Goal: Share content

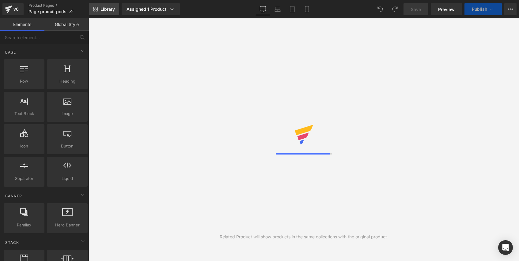
click at [110, 8] on span "Library" at bounding box center [107, 9] width 14 height 6
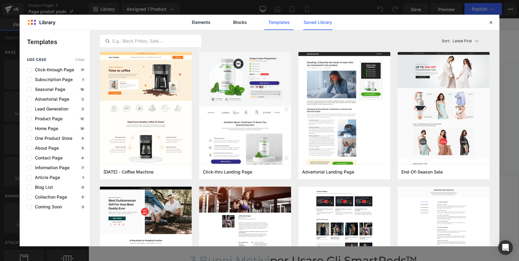
click at [324, 27] on link "Saved Library" at bounding box center [317, 22] width 29 height 15
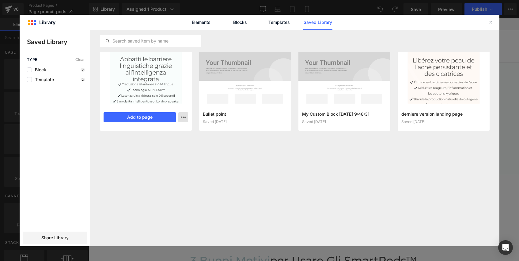
click at [182, 117] on icon "button" at bounding box center [183, 117] width 5 height 5
click at [182, 117] on div at bounding box center [260, 138] width 480 height 217
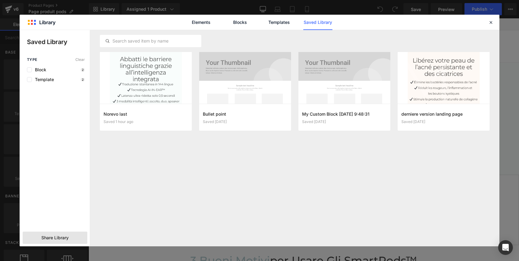
click at [55, 239] on span "Share Library" at bounding box center [54, 238] width 27 height 6
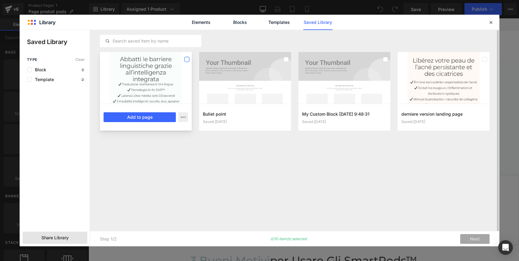
click at [187, 57] on label at bounding box center [186, 59] width 5 height 5
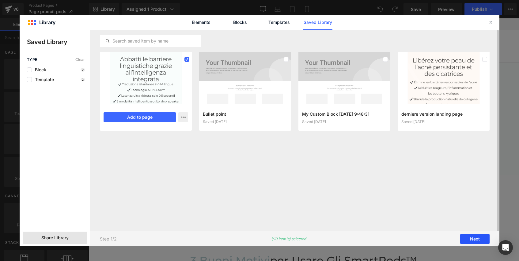
click at [477, 238] on button "Next" at bounding box center [474, 239] width 29 height 10
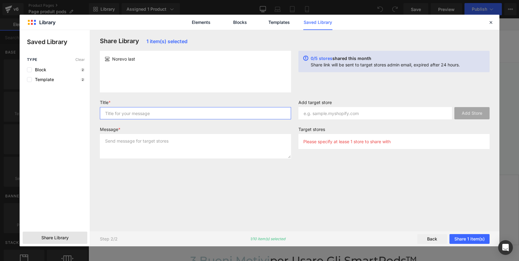
click at [151, 117] on input "text" at bounding box center [195, 113] width 191 height 12
type input "n"
click at [121, 113] on input "page nirevo" at bounding box center [195, 113] width 191 height 12
type input "page norevo"
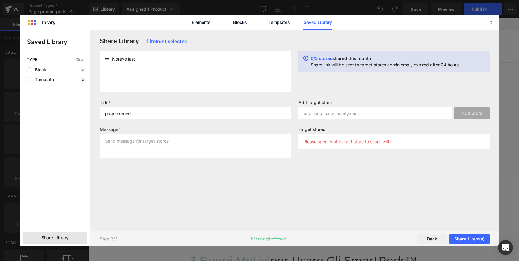
click at [156, 140] on textarea at bounding box center [195, 146] width 191 height 25
type textarea "page norevo"
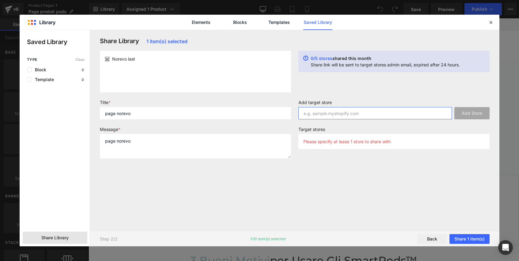
click at [322, 116] on input "text" at bounding box center [374, 113] width 153 height 12
paste input "[DOMAIN_NAME][URL]"
drag, startPoint x: 356, startPoint y: 114, endPoint x: 151, endPoint y: 113, distance: 205.6
click at [151, 113] on form "Title * page norevo Message * page norevo Add target store [DOMAIN_NAME][URL] A…" at bounding box center [294, 132] width 397 height 64
type input "ceasap-av"
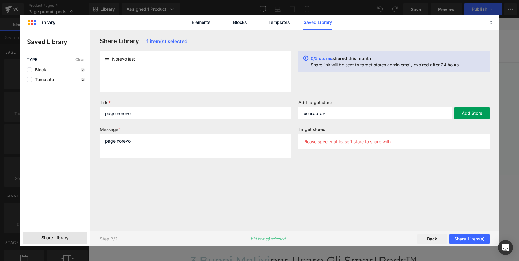
click at [473, 115] on button "Add Store" at bounding box center [471, 113] width 35 height 12
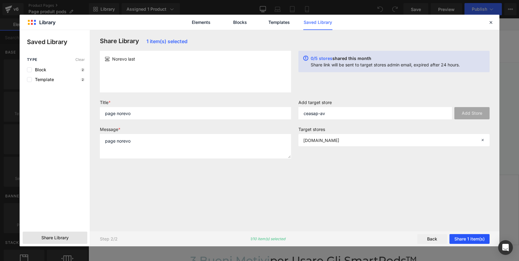
click at [467, 240] on button "Share 1 item(s)" at bounding box center [469, 239] width 40 height 10
